Goal: Information Seeking & Learning: Learn about a topic

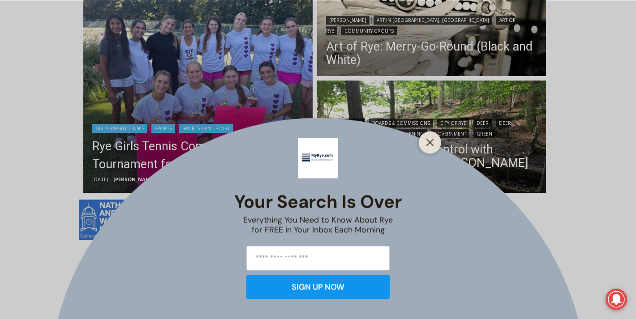
scroll to position [377, 0]
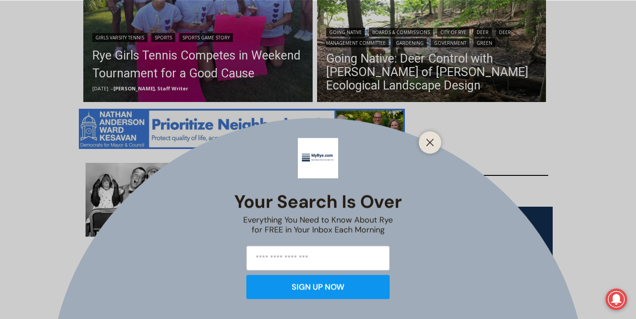
click at [11, 159] on div "Your Search is Over Everything You Need to Know About Rye for FREE in Your Inbo…" at bounding box center [318, 159] width 636 height 319
click at [430, 140] on icon "Close" at bounding box center [430, 142] width 8 height 8
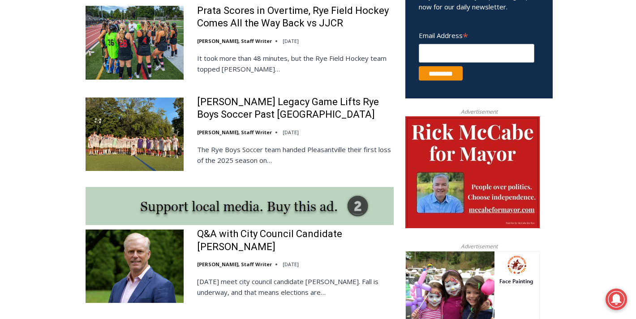
scroll to position [765, 0]
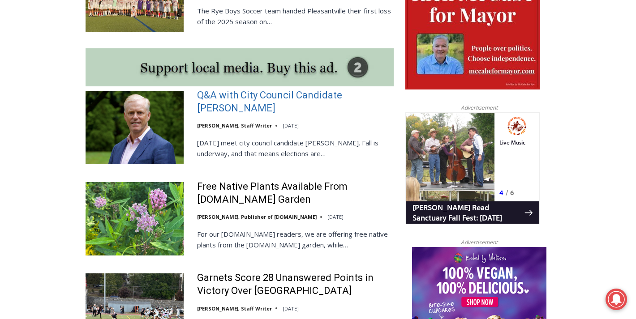
click at [225, 99] on link "Q&A with City Council Candidate [PERSON_NAME]" at bounding box center [295, 102] width 197 height 26
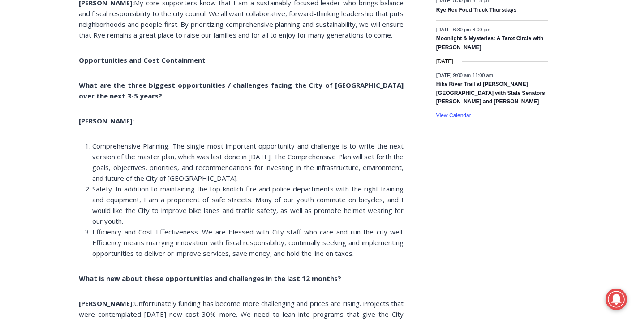
scroll to position [1518, 0]
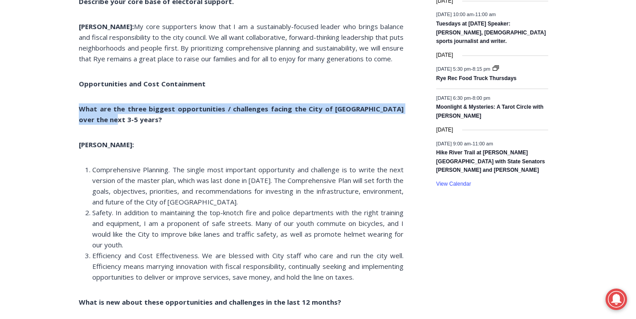
drag, startPoint x: 77, startPoint y: 119, endPoint x: 325, endPoint y: 127, distance: 247.4
copy b "What are the three biggest opportunities / challenges facing the City of Rye ov…"
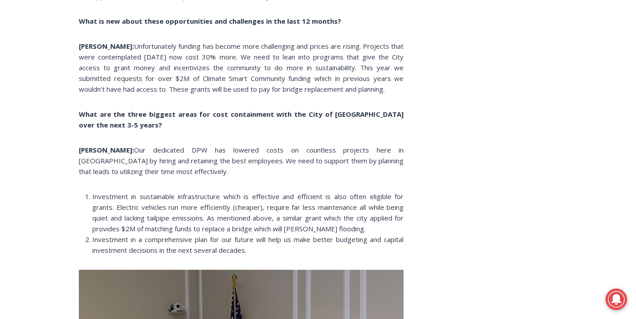
scroll to position [1800, 0]
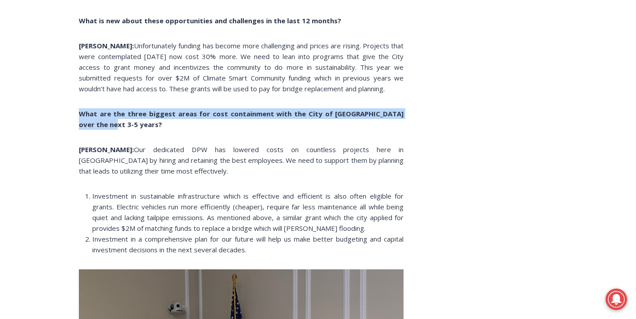
drag, startPoint x: 135, startPoint y: 132, endPoint x: 27, endPoint y: 114, distance: 109.5
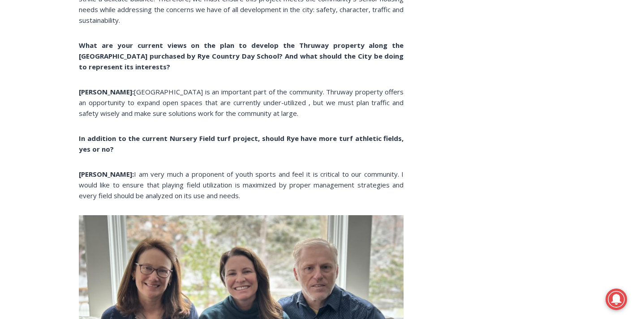
scroll to position [3629, 0]
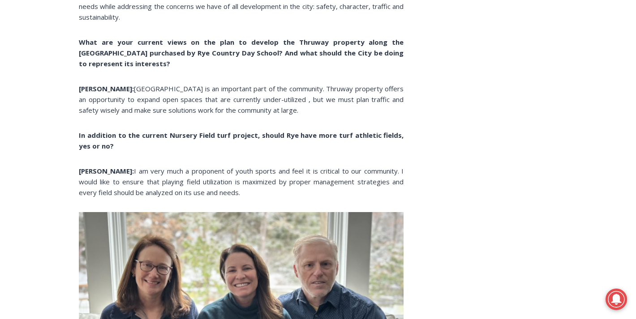
drag, startPoint x: 70, startPoint y: 118, endPoint x: 422, endPoint y: 117, distance: 351.6
click at [422, 117] on div "Home > Government > Rye City Council > Q&A with City Council Candidate James Wa…" at bounding box center [318, 287] width 636 height 7355
click at [422, 117] on div "Home > Government > Rye City Council > Q&A with City Council Candidate James Wa…" at bounding box center [318, 292] width 478 height 7346
drag, startPoint x: 418, startPoint y: 117, endPoint x: 91, endPoint y: 111, distance: 326.6
click at [91, 111] on div "Home > Government > Rye City Council > Q&A with City Council Candidate James Wa…" at bounding box center [318, 292] width 478 height 7346
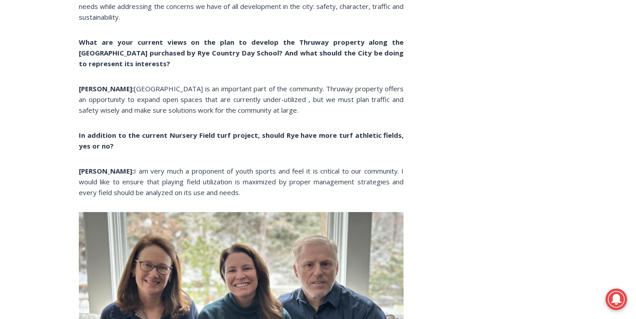
click at [89, 131] on b "In addition to the current Nursery Field turf project, should Rye have more tur…" at bounding box center [241, 141] width 325 height 20
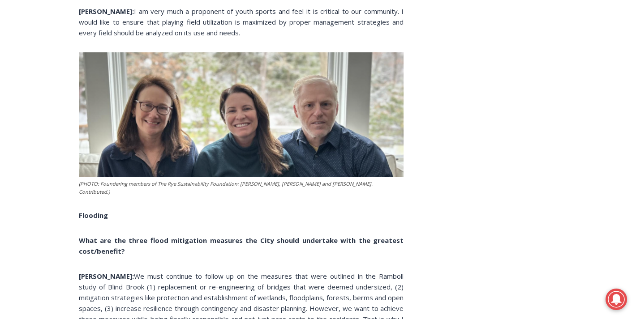
scroll to position [3429, 0]
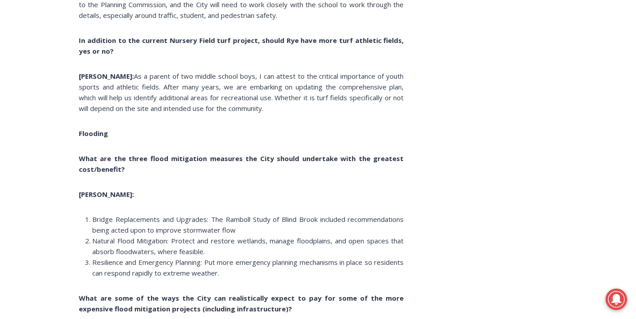
scroll to position [3408, 0]
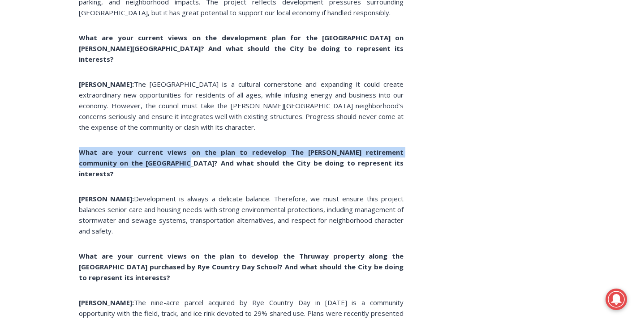
drag, startPoint x: 81, startPoint y: 131, endPoint x: 143, endPoint y: 136, distance: 62.0
click at [143, 148] on b "What are your current views on the plan to redevelop The [PERSON_NAME] retireme…" at bounding box center [241, 163] width 325 height 30
click at [143, 147] on p "What are your current views on the plan to redevelop The [PERSON_NAME] retireme…" at bounding box center [241, 163] width 325 height 32
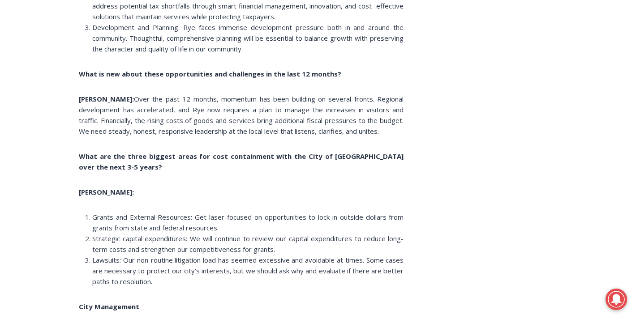
scroll to position [1946, 0]
